Goal: Task Accomplishment & Management: Complete application form

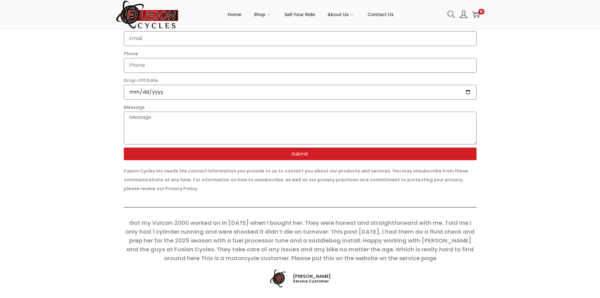
scroll to position [346, 0]
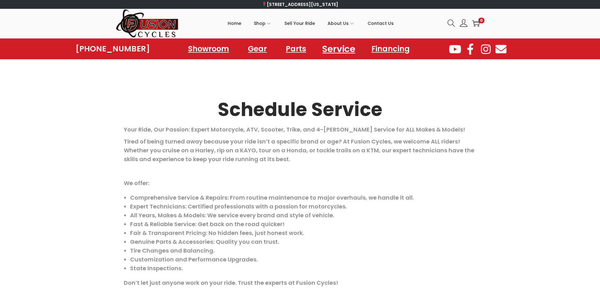
click at [343, 47] on link "Service" at bounding box center [339, 48] width 48 height 17
click at [381, 22] on span "Contact Us" at bounding box center [381, 23] width 26 height 16
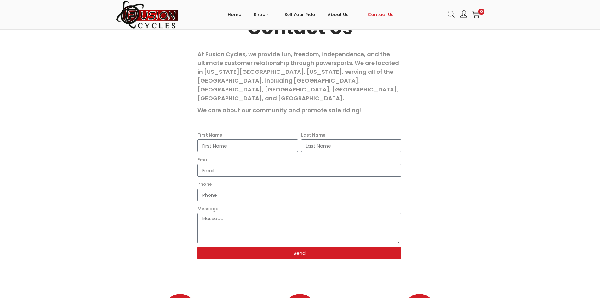
scroll to position [94, 0]
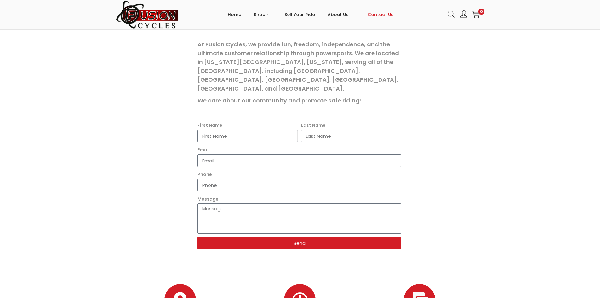
click at [221, 129] on input "First Name" at bounding box center [247, 135] width 100 height 13
type input "Jud"
type input "[PERSON_NAME]"
type input "[EMAIL_ADDRESS][DOMAIN_NAME]"
type input "7575890485"
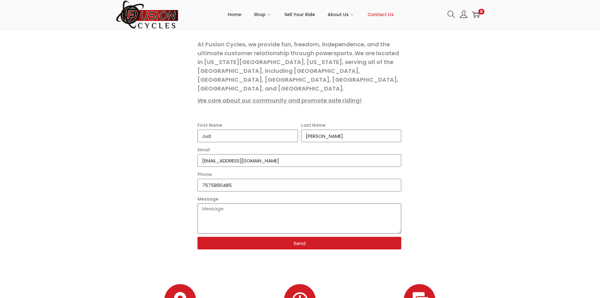
click at [216, 205] on textarea "Message" at bounding box center [299, 218] width 204 height 30
click at [306, 203] on textarea "Can I get an estimate of cost to replace reat turn signals on a 2007 Vulcan 900…" at bounding box center [299, 218] width 204 height 30
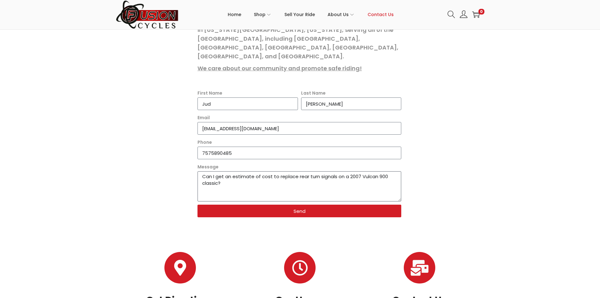
scroll to position [157, 0]
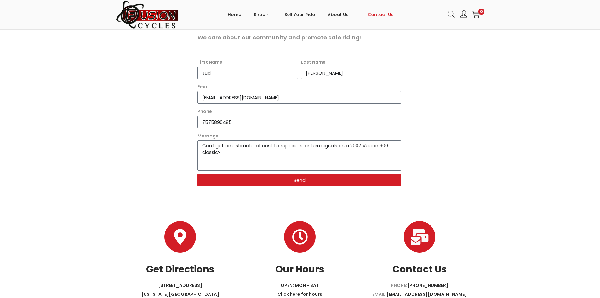
type textarea "Can I get an estimate of cost to replace rear turn signals on a 2007 Vulcan 900…"
click at [300, 178] on span "Send" at bounding box center [300, 180] width 12 height 5
